Goal: Contribute content: Contribute content

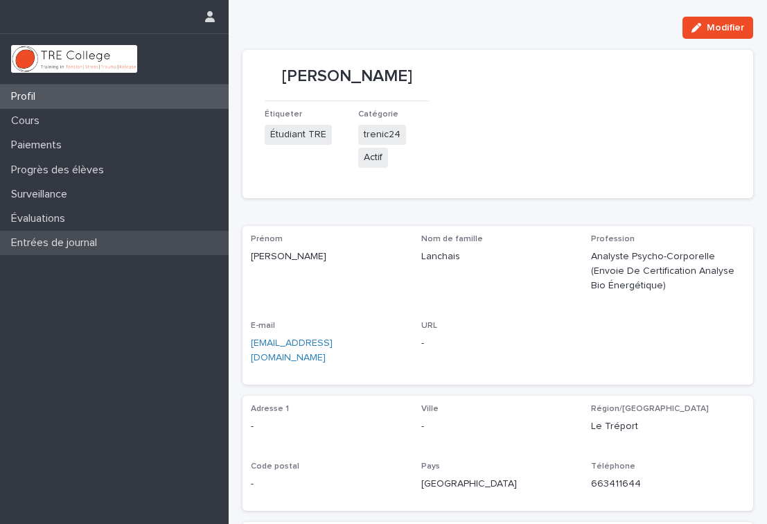
click at [42, 247] on font "Entrées de journal" at bounding box center [54, 242] width 86 height 11
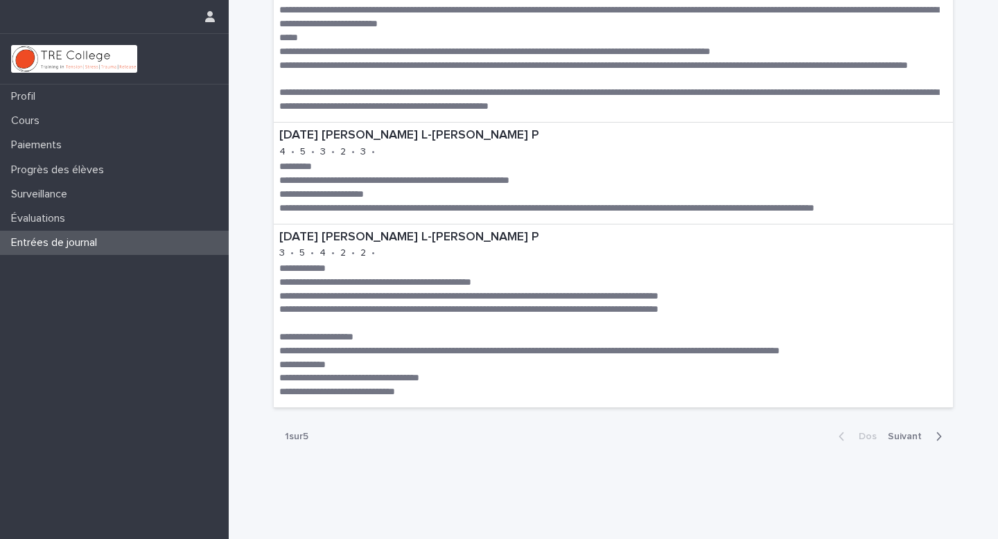
scroll to position [1111, 0]
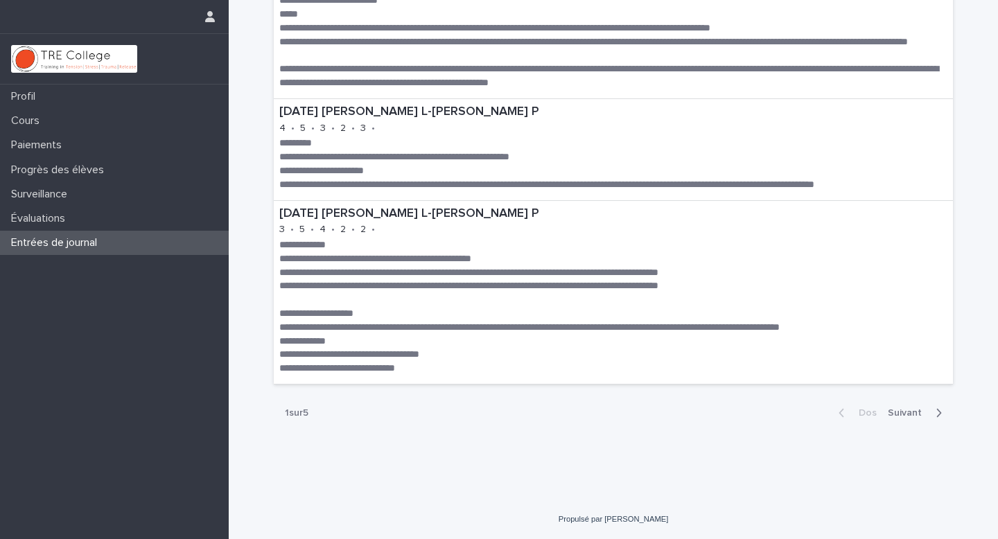
click at [766, 412] on font "Suivant" at bounding box center [905, 413] width 34 height 10
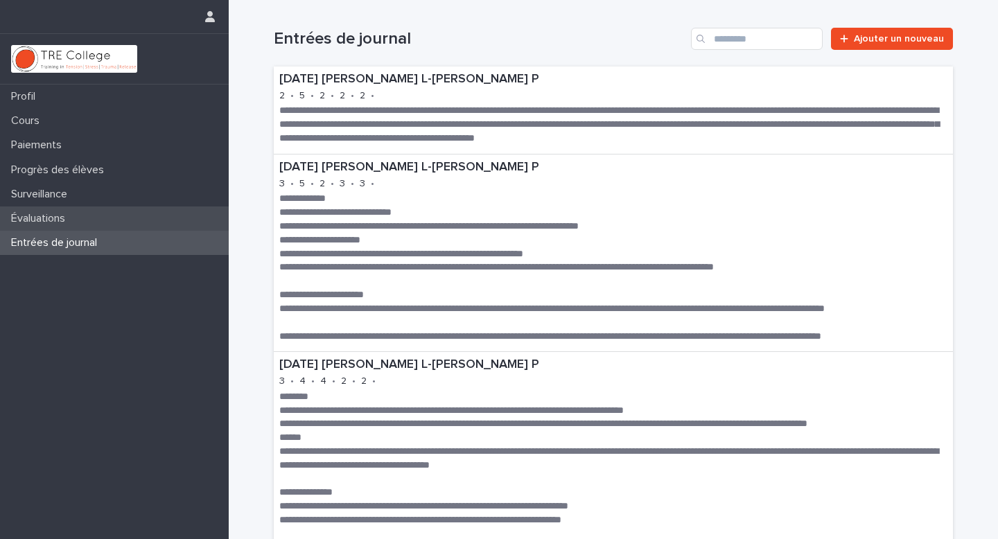
click at [51, 224] on p "Évaluations" at bounding box center [41, 218] width 71 height 13
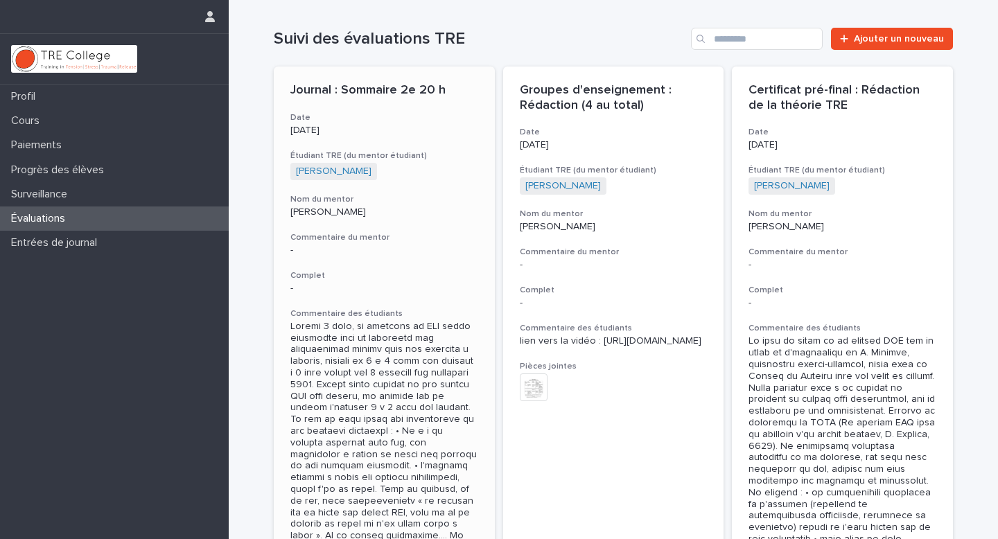
click at [437, 165] on div "[PERSON_NAME] + 0" at bounding box center [384, 171] width 188 height 17
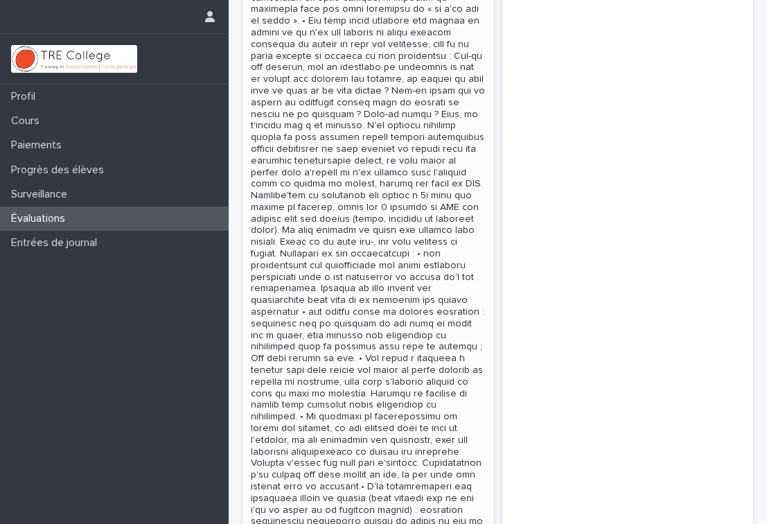
scroll to position [536, 0]
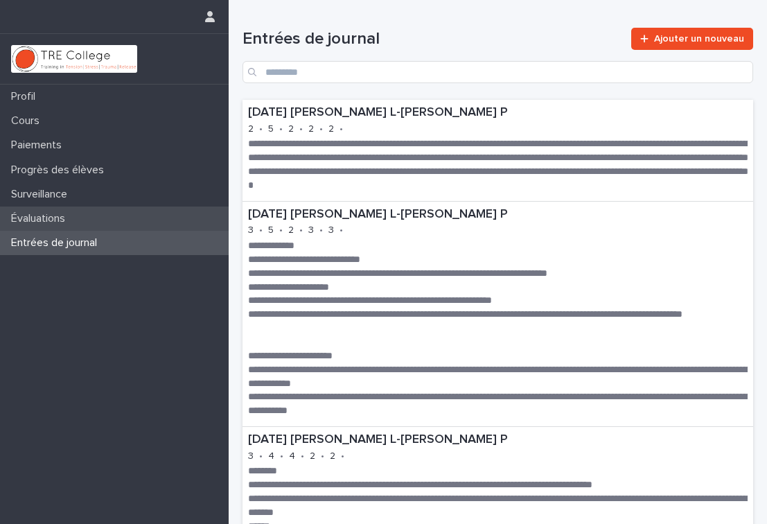
click at [73, 224] on p "Évaluations" at bounding box center [41, 218] width 71 height 13
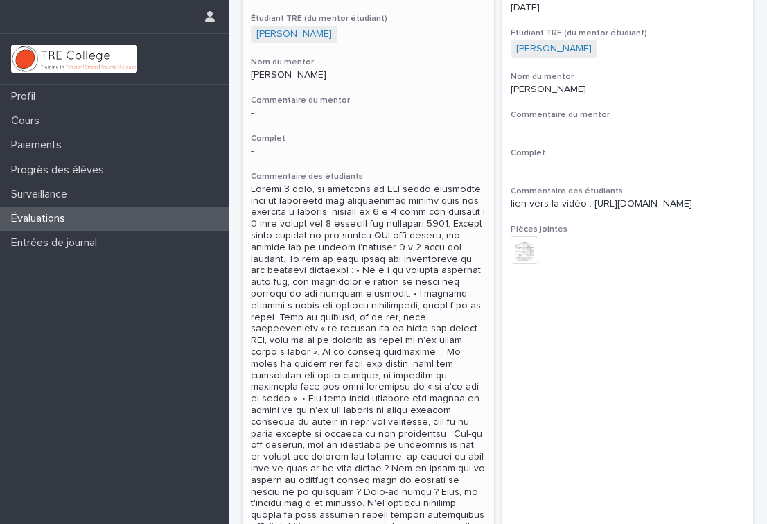
scroll to position [163, 0]
click at [662, 135] on div "Groupes d'enseignement : Rédaction (4 au total) Date [DATE] Étudiant TRE (du me…" at bounding box center [627, 111] width 251 height 349
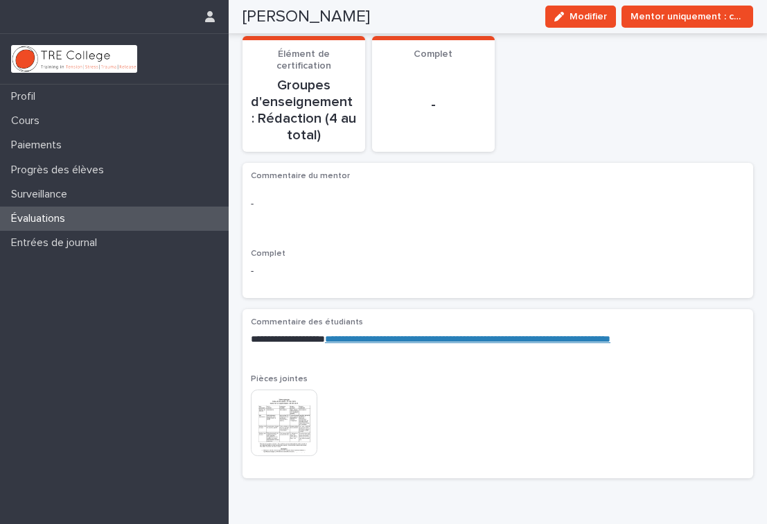
scroll to position [222, 0]
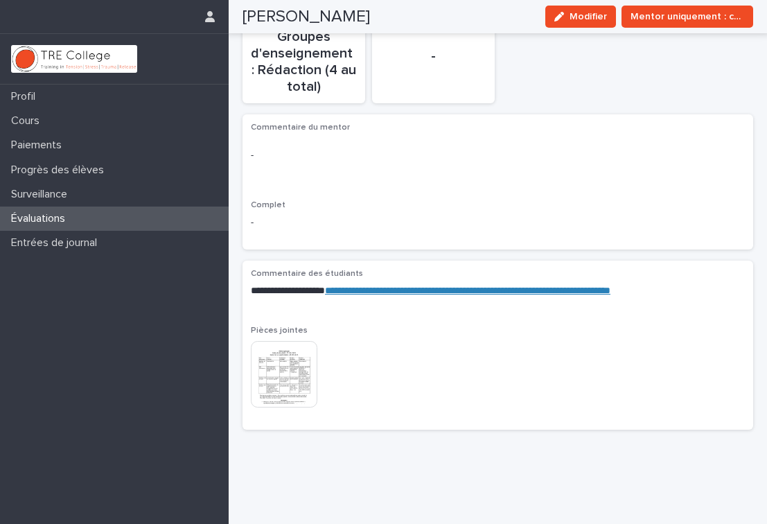
click at [279, 355] on img at bounding box center [284, 374] width 67 height 67
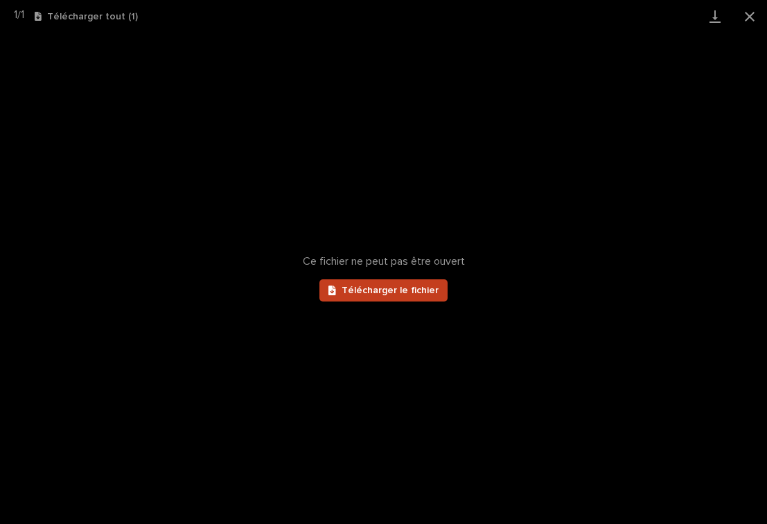
click at [383, 299] on link "Télécharger le fichier" at bounding box center [383, 290] width 128 height 22
click at [748, 19] on button "Fermer la galerie" at bounding box center [749, 16] width 35 height 33
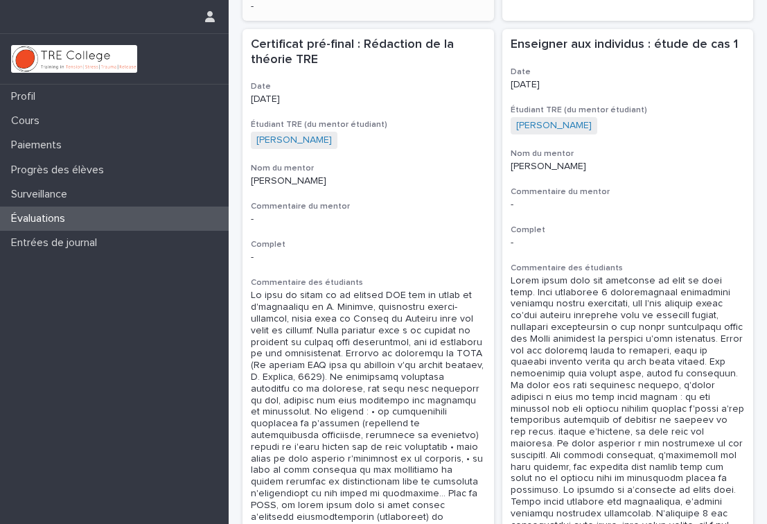
scroll to position [1179, 0]
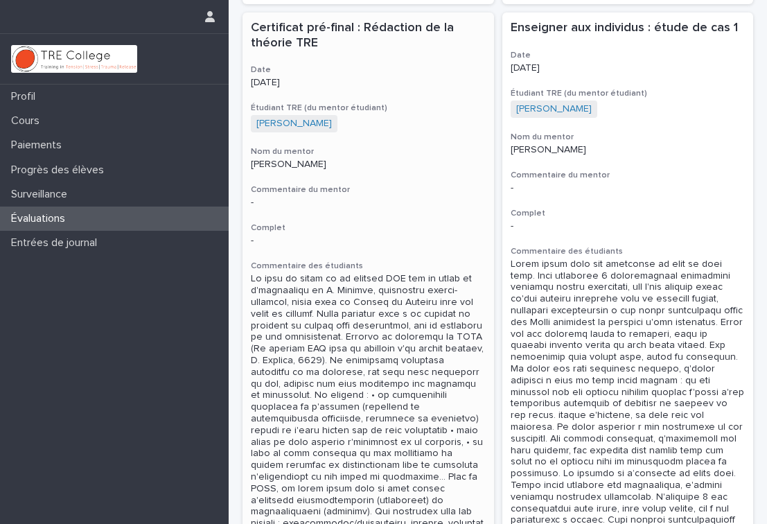
click at [401, 235] on p "-" at bounding box center [368, 241] width 235 height 12
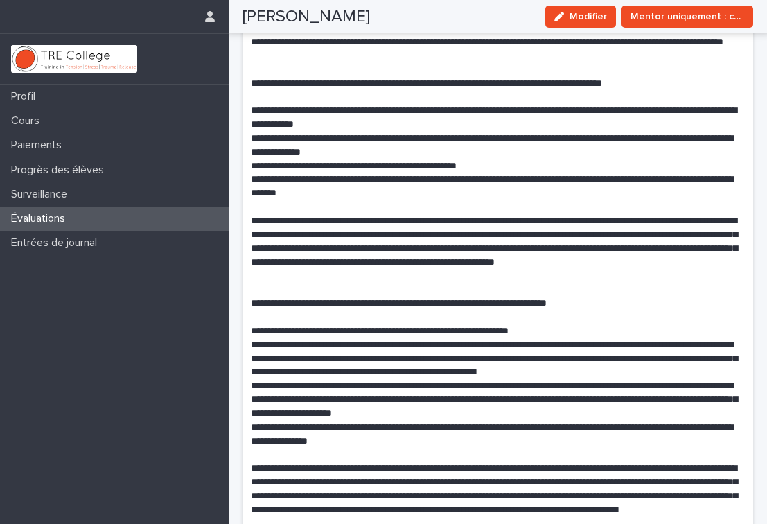
scroll to position [488, 0]
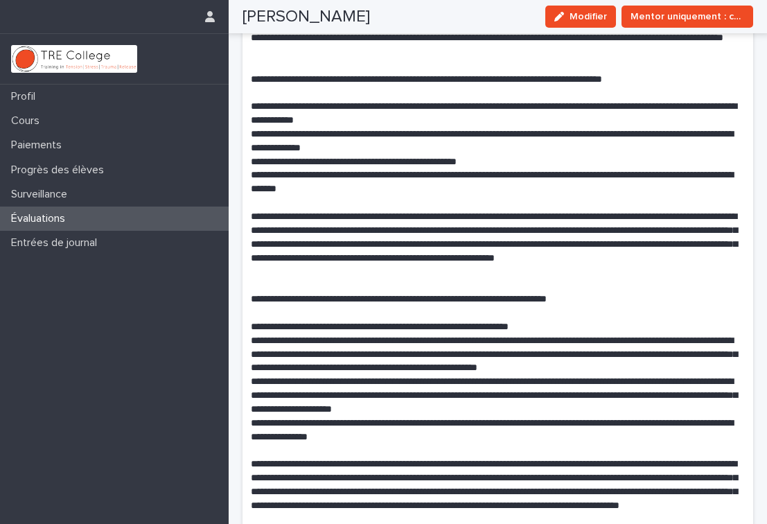
click at [436, 229] on p "**********" at bounding box center [498, 244] width 494 height 69
click at [576, 24] on button "Modifier" at bounding box center [580, 17] width 71 height 22
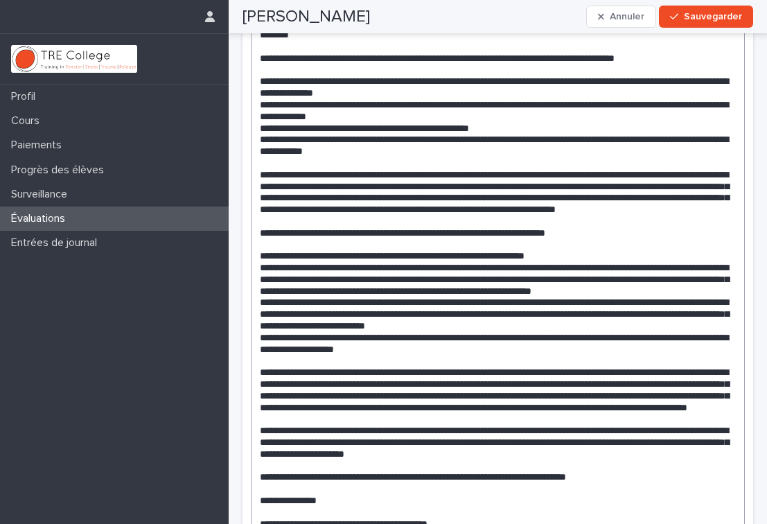
scroll to position [521, 0]
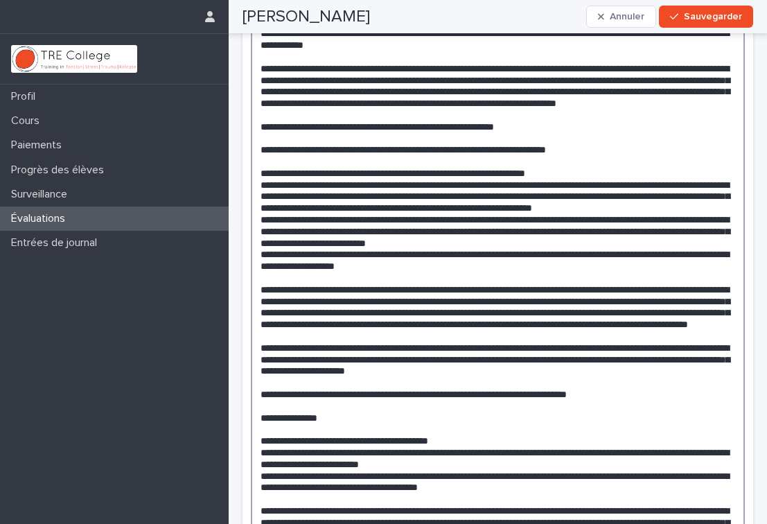
scroll to position [635, 0]
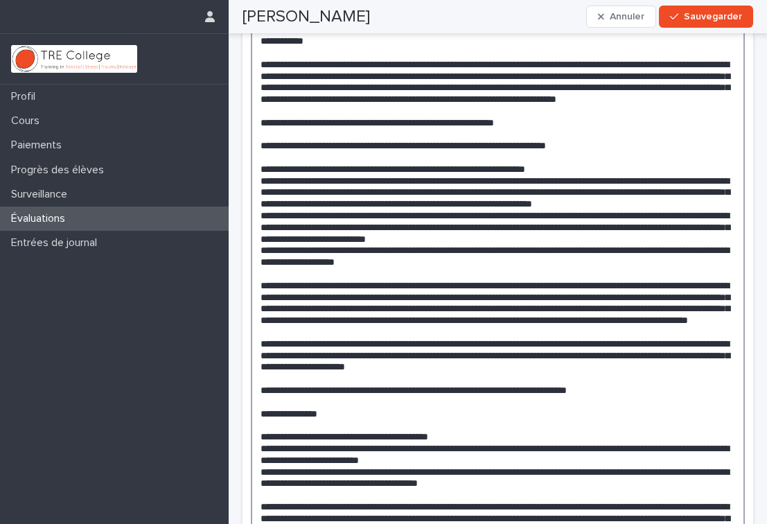
click at [355, 183] on textarea at bounding box center [498, 442] width 494 height 1112
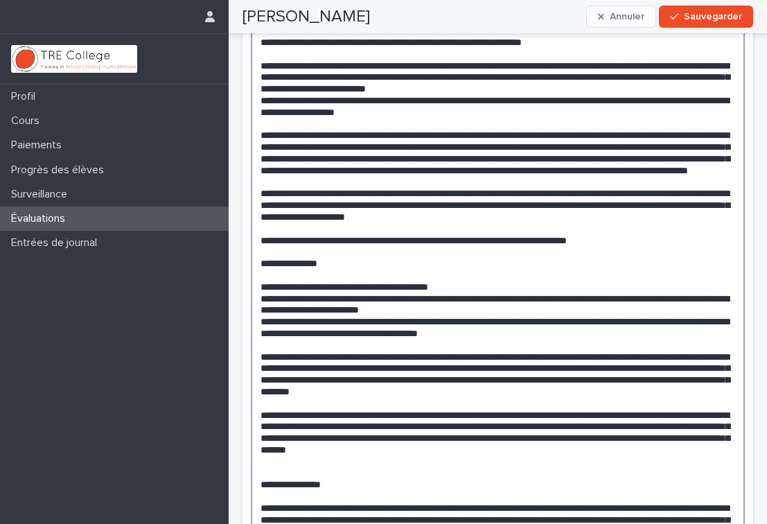
scroll to position [817, 0]
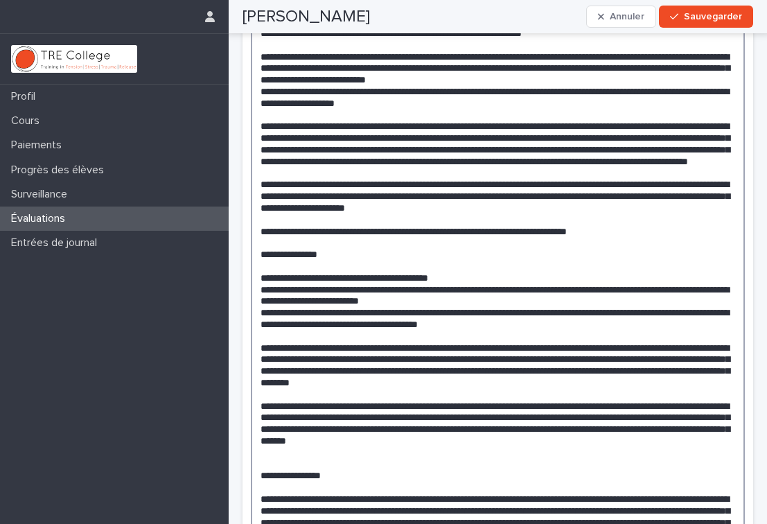
click at [610, 203] on textarea at bounding box center [498, 272] width 494 height 1136
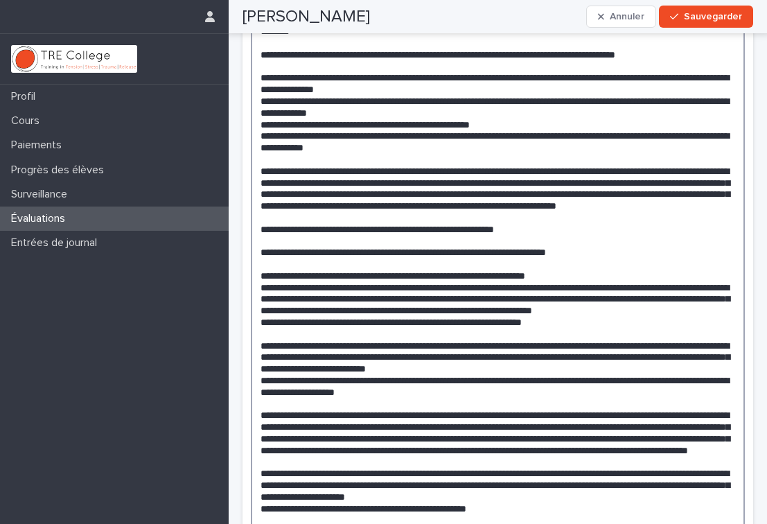
scroll to position [501, 0]
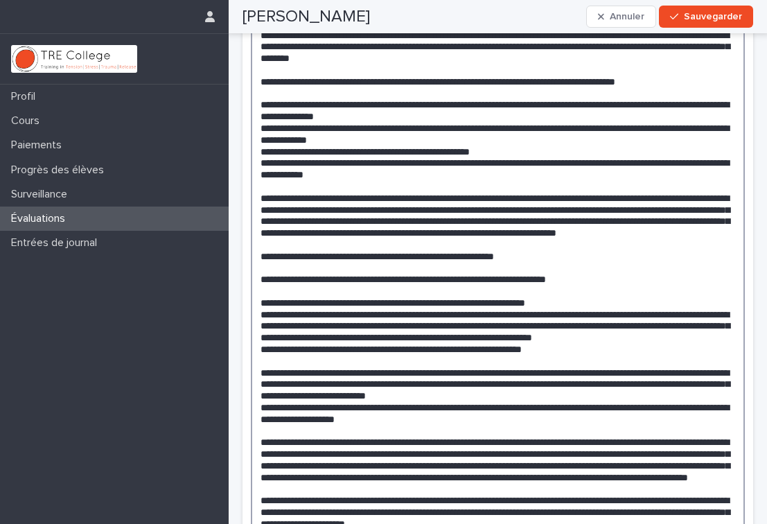
drag, startPoint x: 366, startPoint y: 225, endPoint x: 280, endPoint y: 225, distance: 85.9
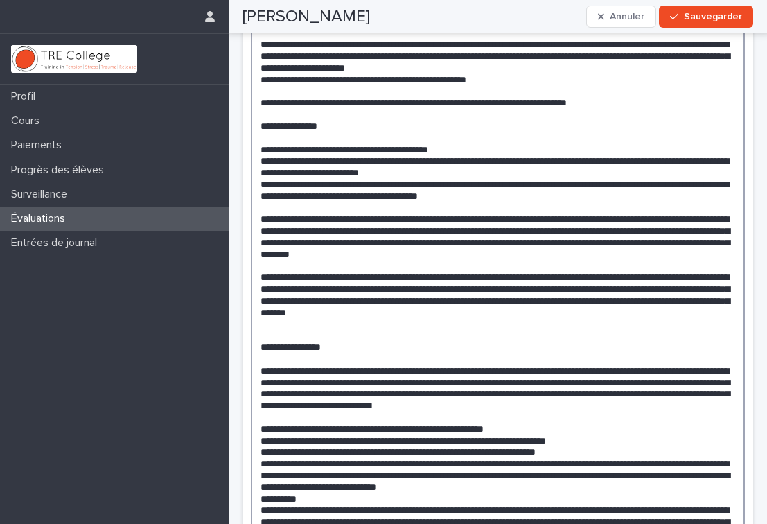
scroll to position [974, 0]
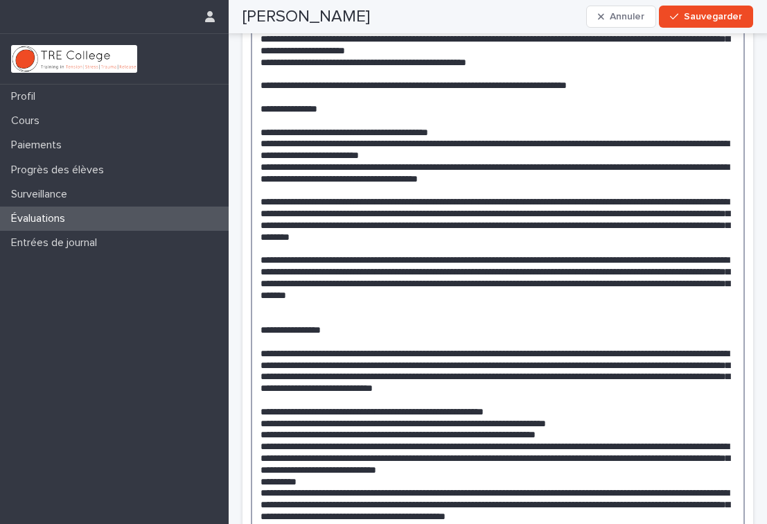
click at [345, 227] on textarea at bounding box center [498, 120] width 494 height 1147
click at [673, 288] on textarea at bounding box center [498, 120] width 494 height 1147
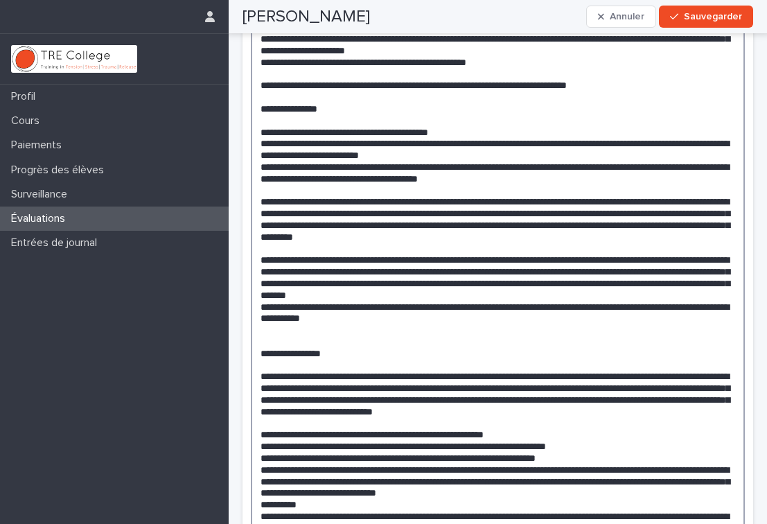
click at [662, 289] on textarea at bounding box center [498, 132] width 494 height 1170
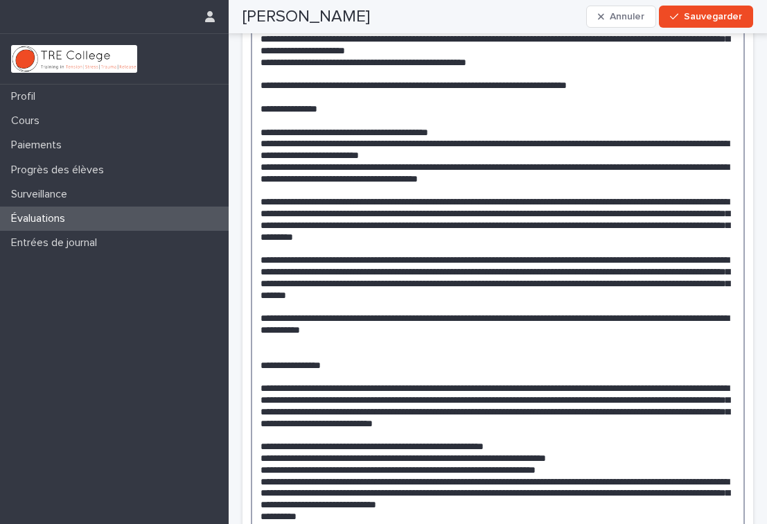
click at [346, 308] on textarea at bounding box center [498, 138] width 494 height 1182
click at [396, 308] on textarea at bounding box center [498, 138] width 494 height 1182
click at [614, 318] on textarea at bounding box center [498, 138] width 494 height 1182
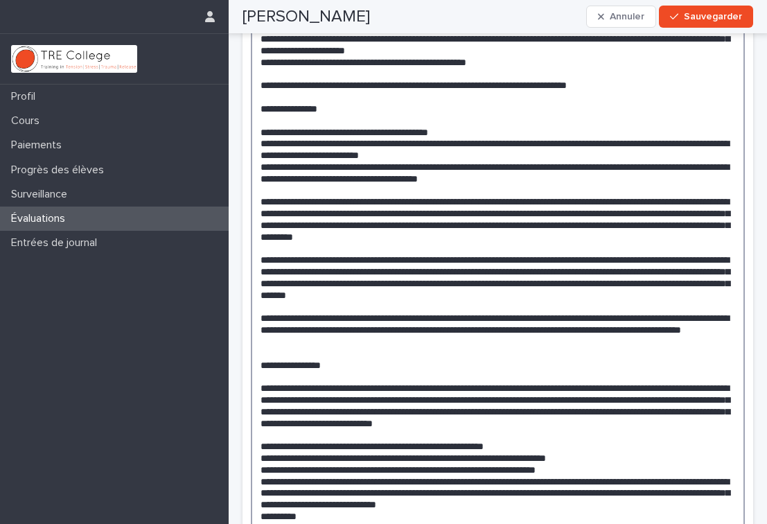
click at [707, 332] on textarea at bounding box center [498, 143] width 494 height 1193
drag, startPoint x: 703, startPoint y: 335, endPoint x: 394, endPoint y: 335, distance: 309.0
click at [394, 335] on textarea at bounding box center [498, 143] width 494 height 1193
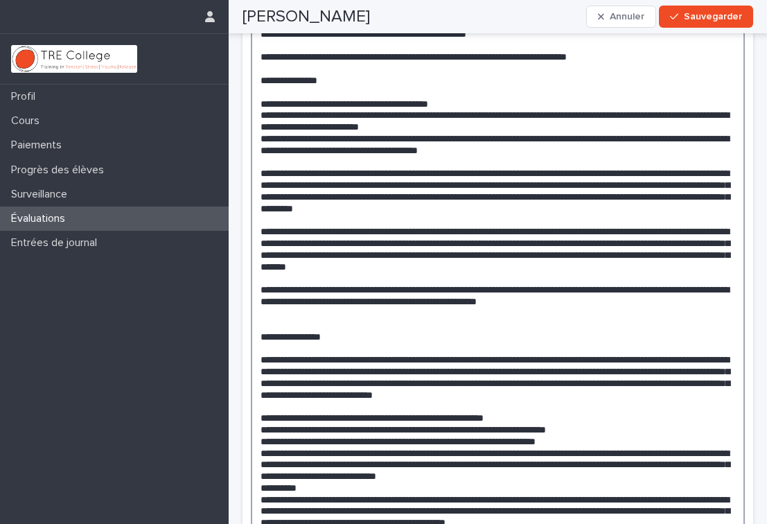
scroll to position [996, 0]
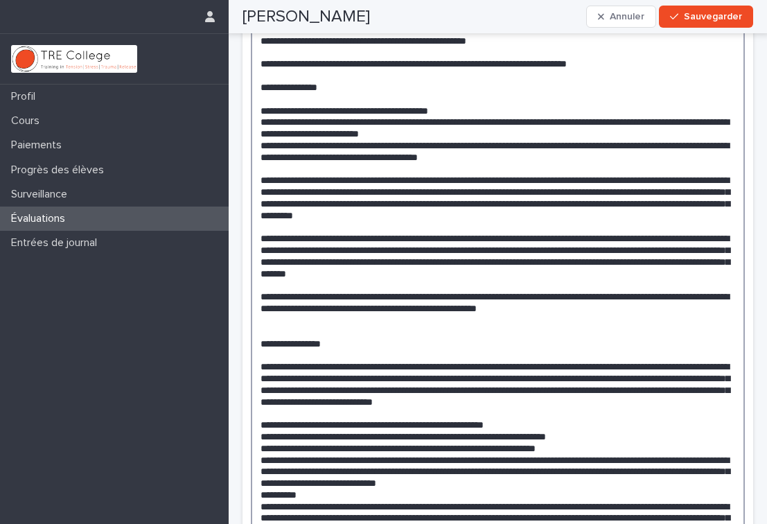
click at [649, 206] on textarea at bounding box center [498, 121] width 494 height 1193
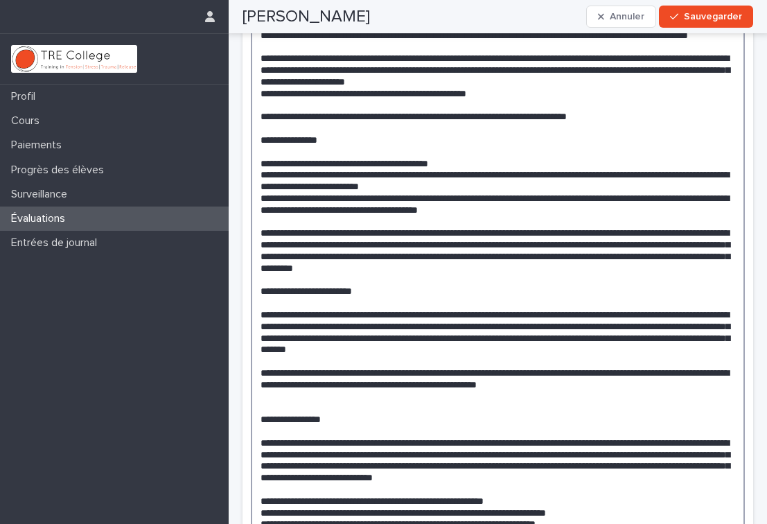
scroll to position [917, 0]
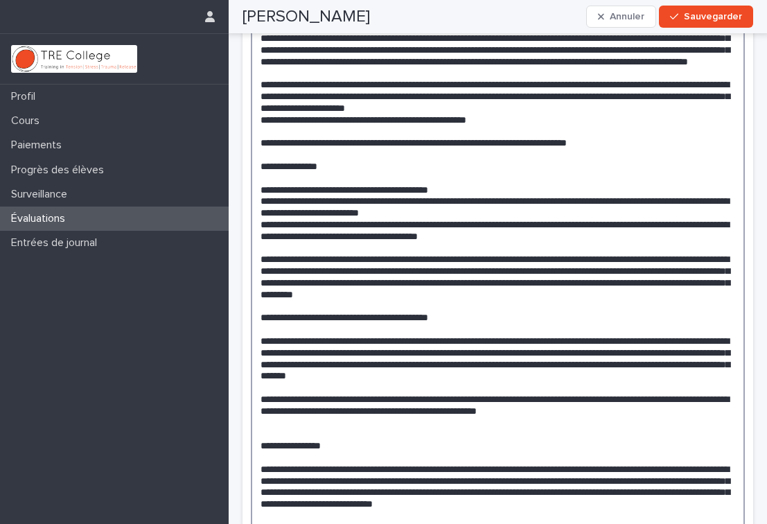
click at [536, 304] on textarea at bounding box center [498, 212] width 494 height 1217
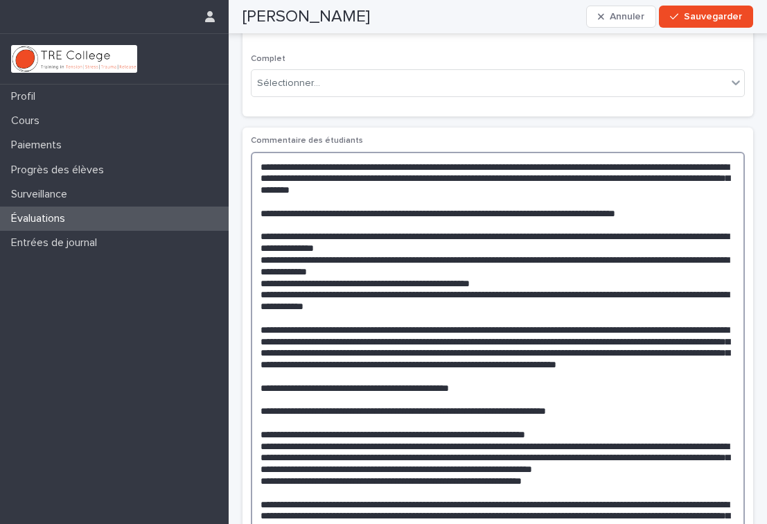
scroll to position [353, 0]
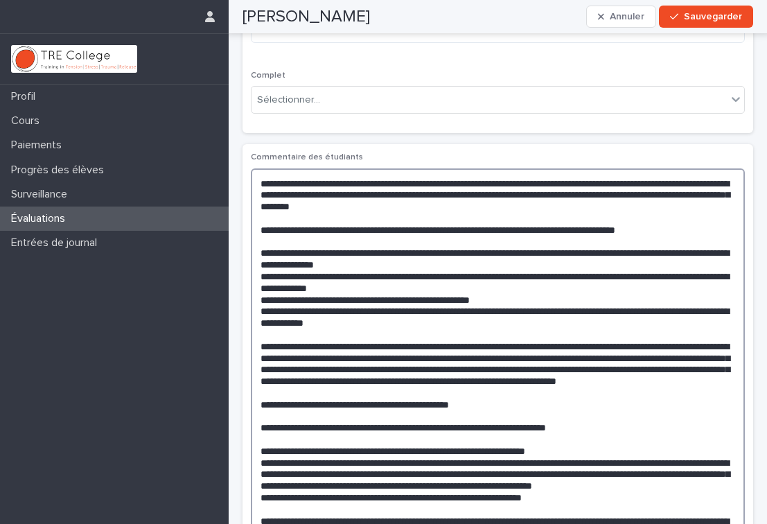
drag, startPoint x: 695, startPoint y: 477, endPoint x: 591, endPoint y: 477, distance: 103.9
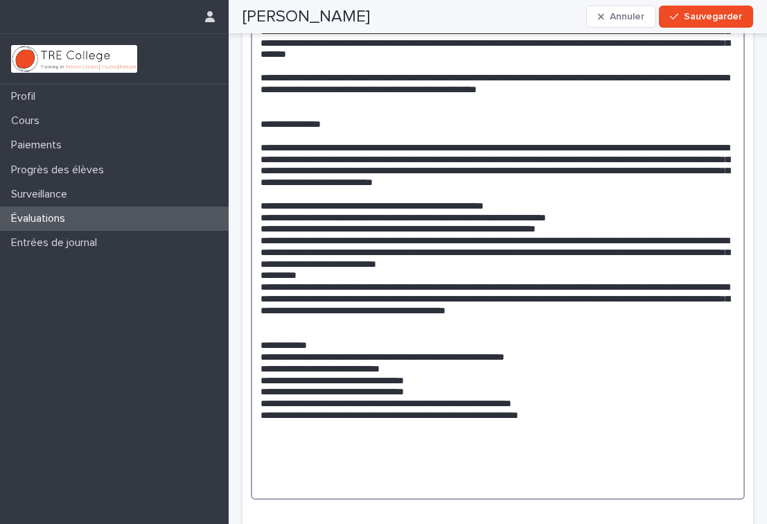
scroll to position [1240, 0]
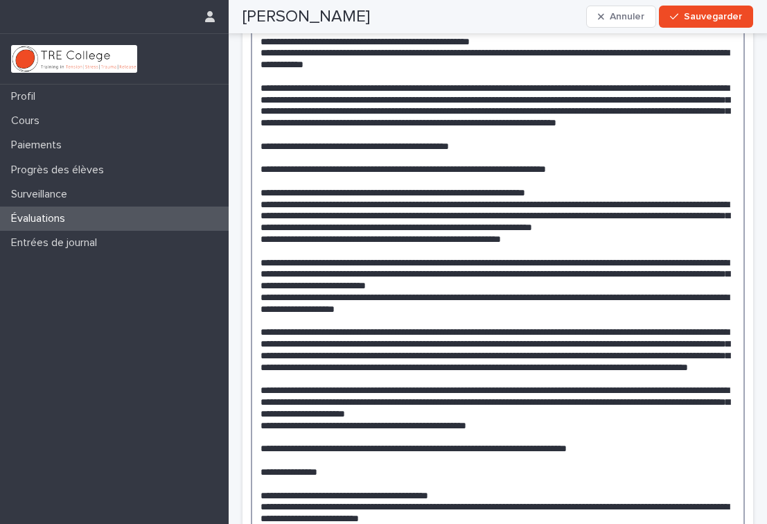
scroll to position [599, 0]
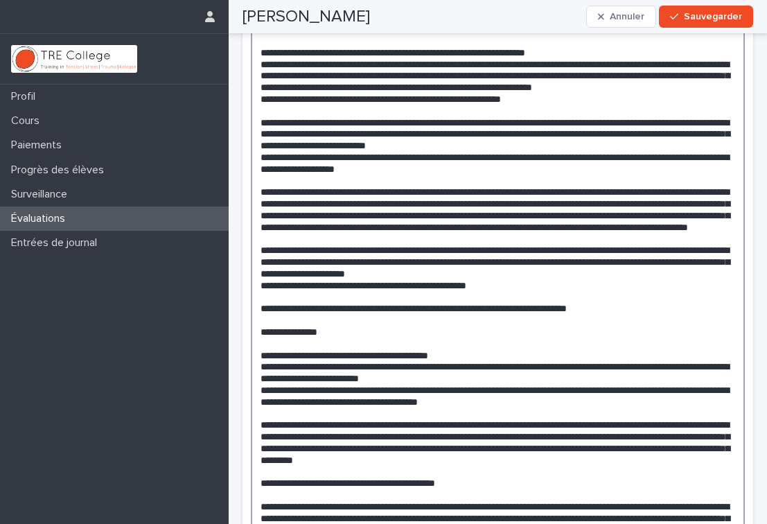
scroll to position [752, 0]
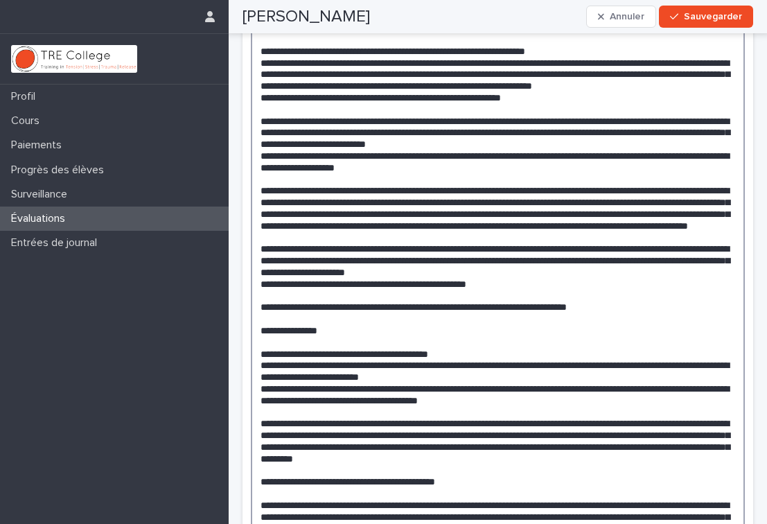
click at [617, 276] on textarea at bounding box center [498, 389] width 494 height 1240
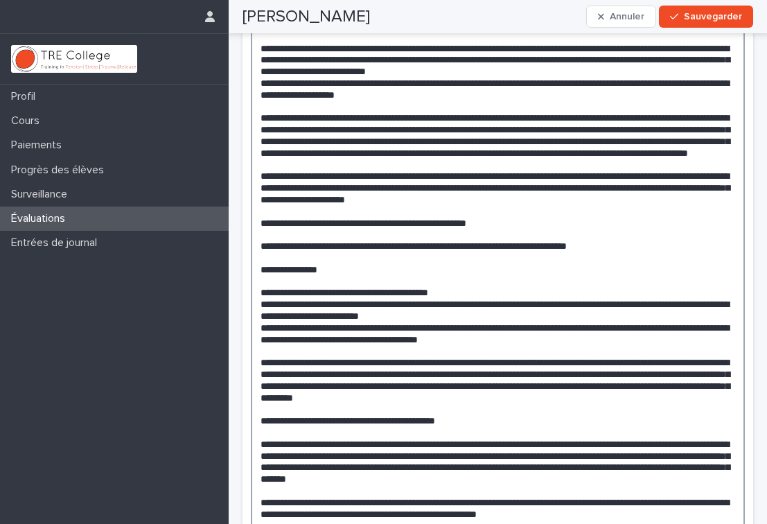
scroll to position [829, 0]
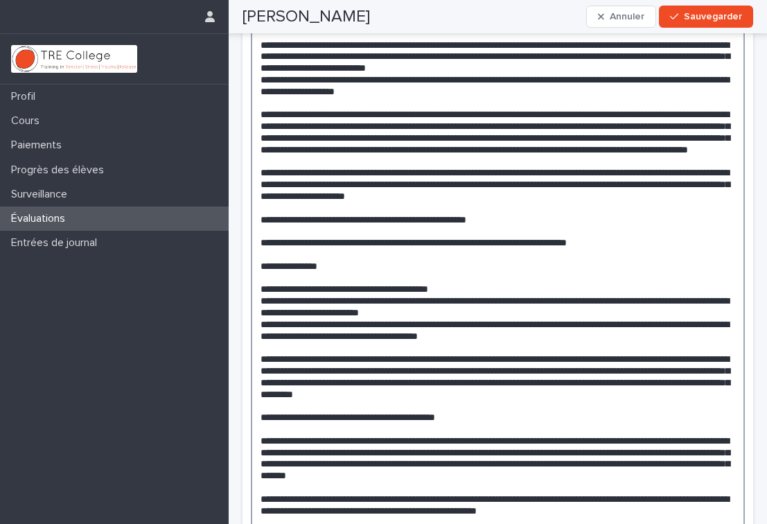
click at [261, 421] on textarea at bounding box center [498, 317] width 494 height 1251
click at [263, 423] on textarea at bounding box center [498, 317] width 494 height 1251
click at [437, 421] on textarea at bounding box center [498, 317] width 494 height 1251
click at [433, 421] on textarea at bounding box center [498, 317] width 494 height 1251
click at [382, 430] on textarea at bounding box center [498, 323] width 494 height 1263
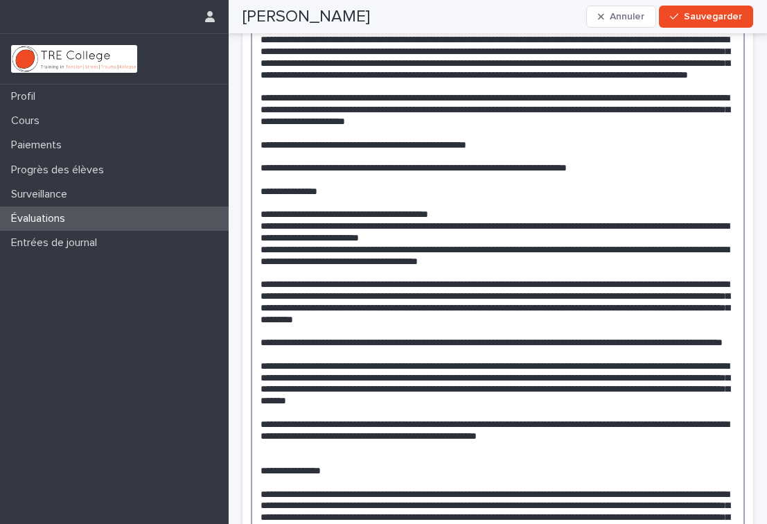
scroll to position [910, 0]
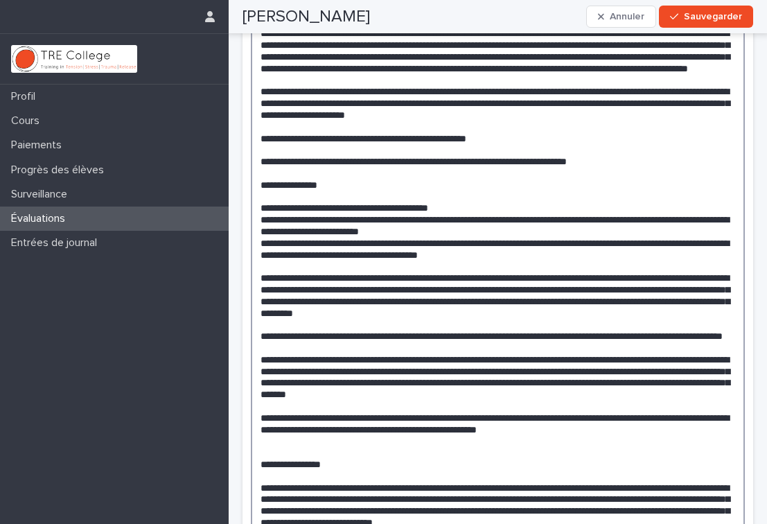
drag, startPoint x: 506, startPoint y: 355, endPoint x: 470, endPoint y: 355, distance: 36.0
click at [470, 355] on textarea at bounding box center [498, 242] width 494 height 1263
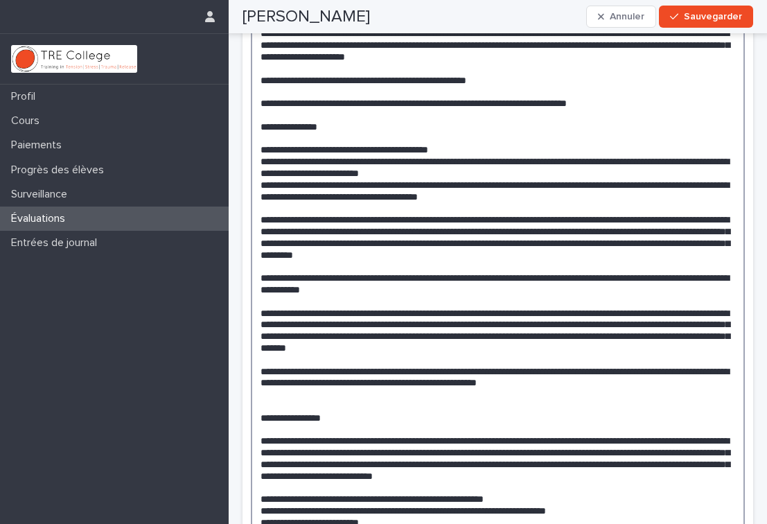
scroll to position [976, 0]
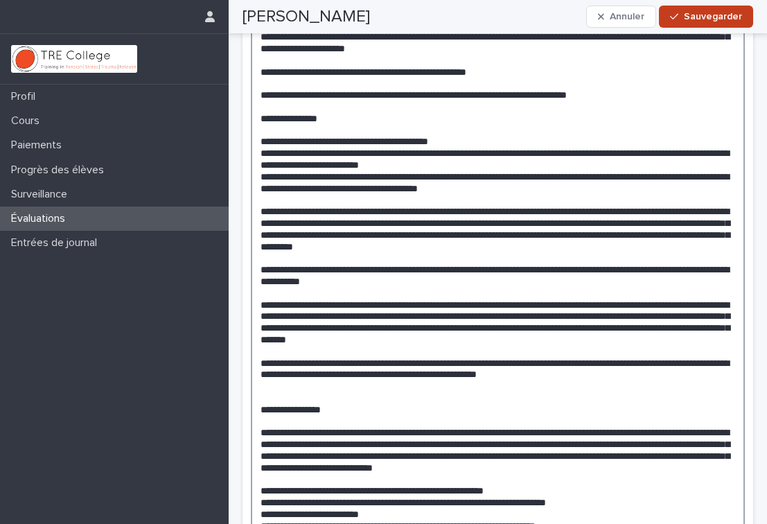
type textarea "**********"
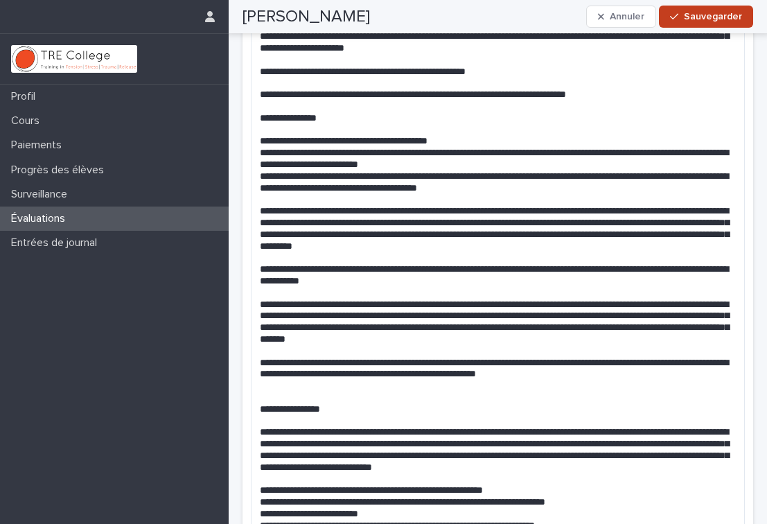
click at [696, 20] on font "Sauvegarder" at bounding box center [713, 17] width 58 height 10
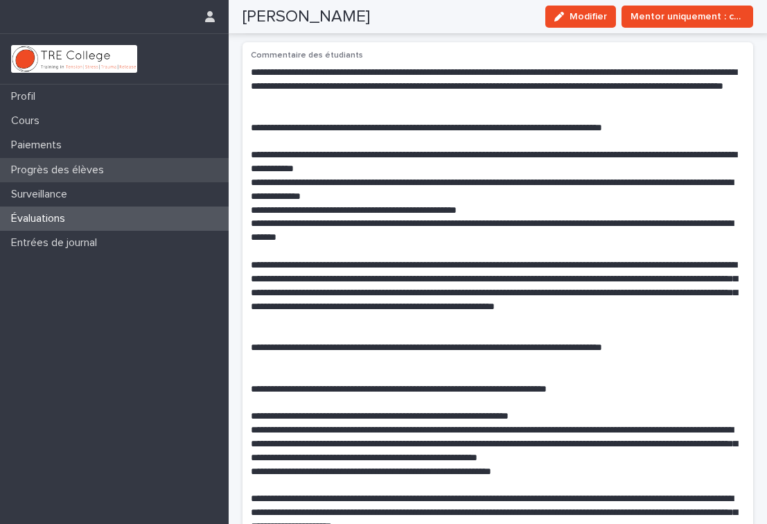
scroll to position [402, 0]
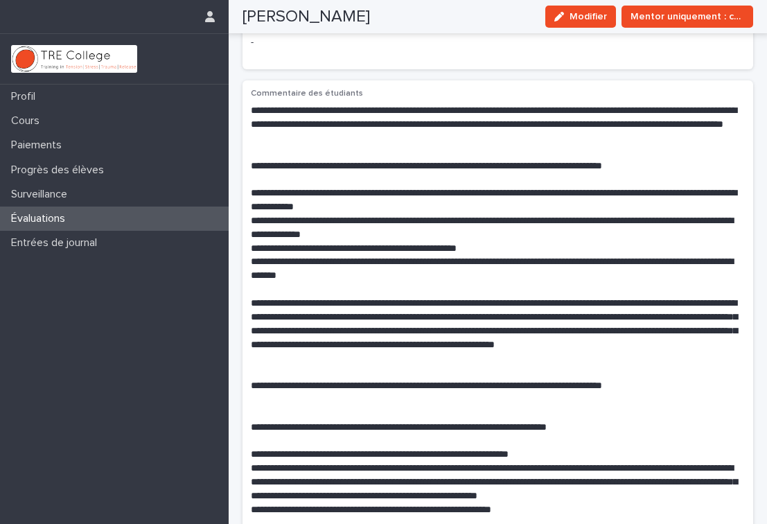
click at [60, 215] on font "Évaluations" at bounding box center [38, 218] width 54 height 11
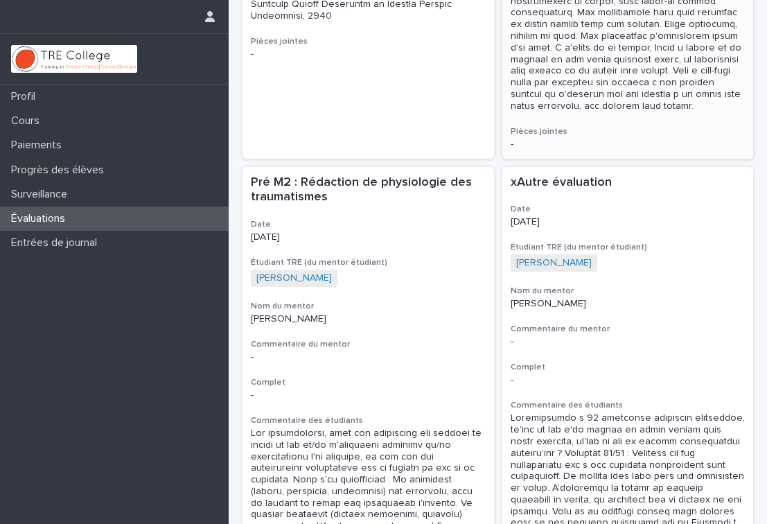
scroll to position [3066, 0]
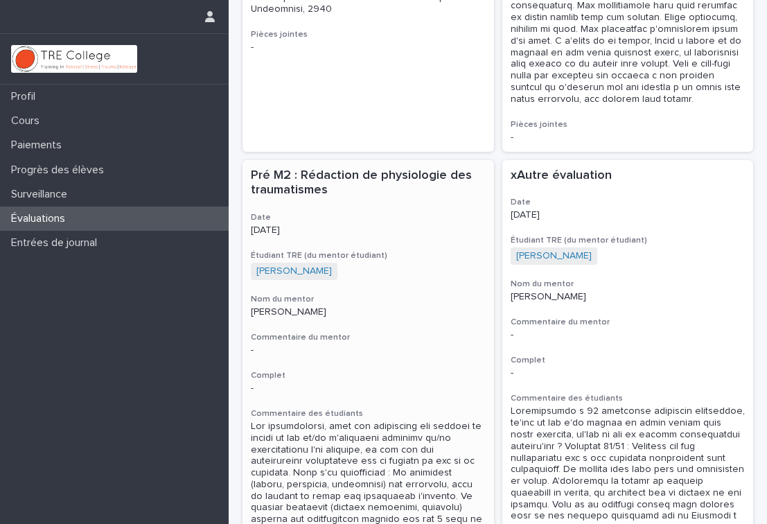
click at [392, 370] on h3 "Complet" at bounding box center [368, 375] width 235 height 11
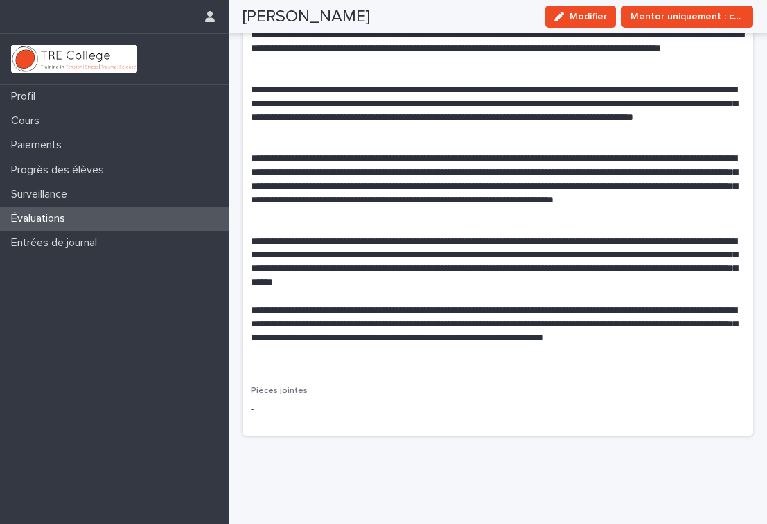
scroll to position [1021, 0]
